Goal: Navigation & Orientation: Find specific page/section

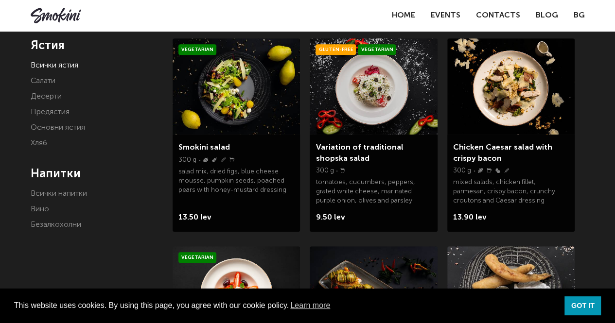
scroll to position [195, 0]
click at [50, 109] on link "Предястия" at bounding box center [50, 113] width 39 height 8
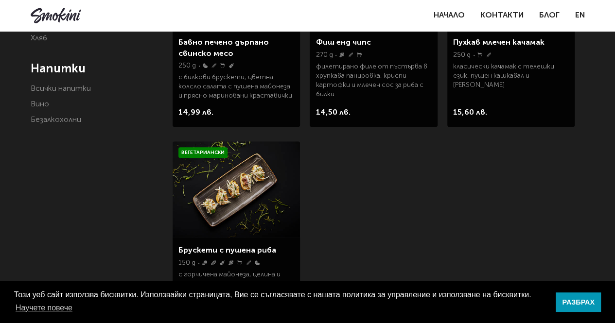
scroll to position [243, 0]
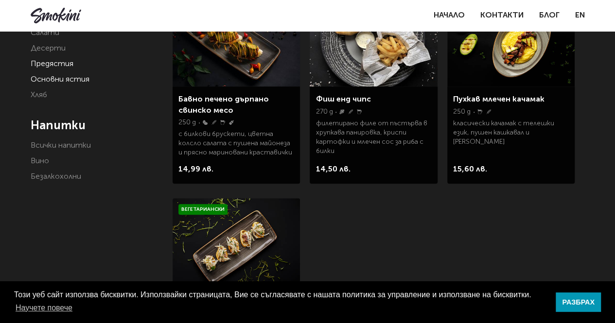
click at [63, 81] on link "Основни ястия" at bounding box center [60, 80] width 59 height 8
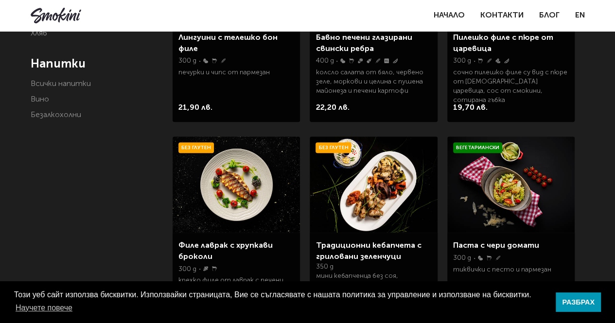
scroll to position [195, 0]
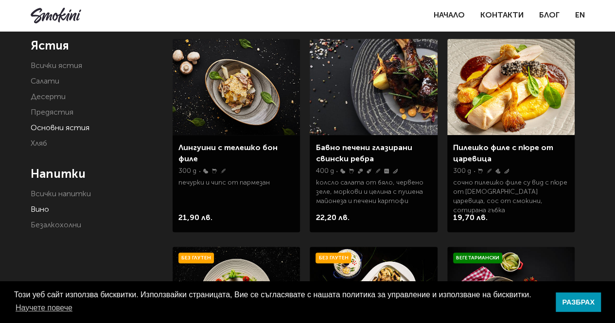
click at [43, 211] on link "Вино" at bounding box center [40, 210] width 18 height 8
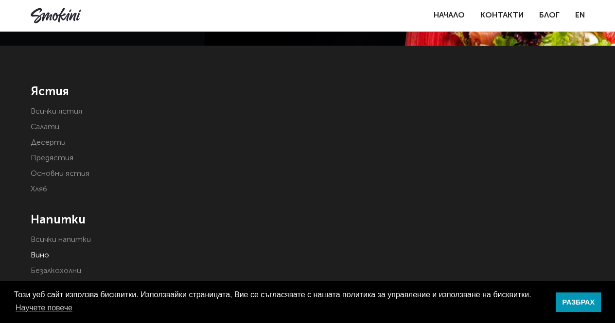
scroll to position [195, 0]
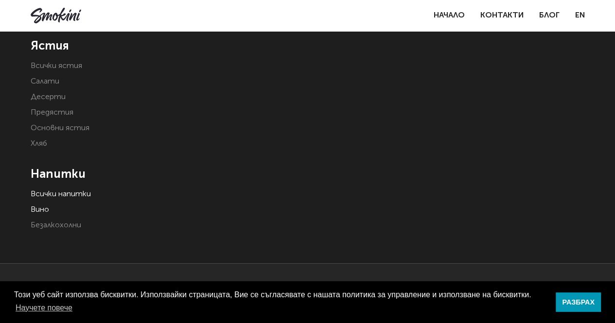
click at [61, 195] on link "Всички напитки" at bounding box center [61, 195] width 60 height 8
